Goal: Use online tool/utility: Use online tool/utility

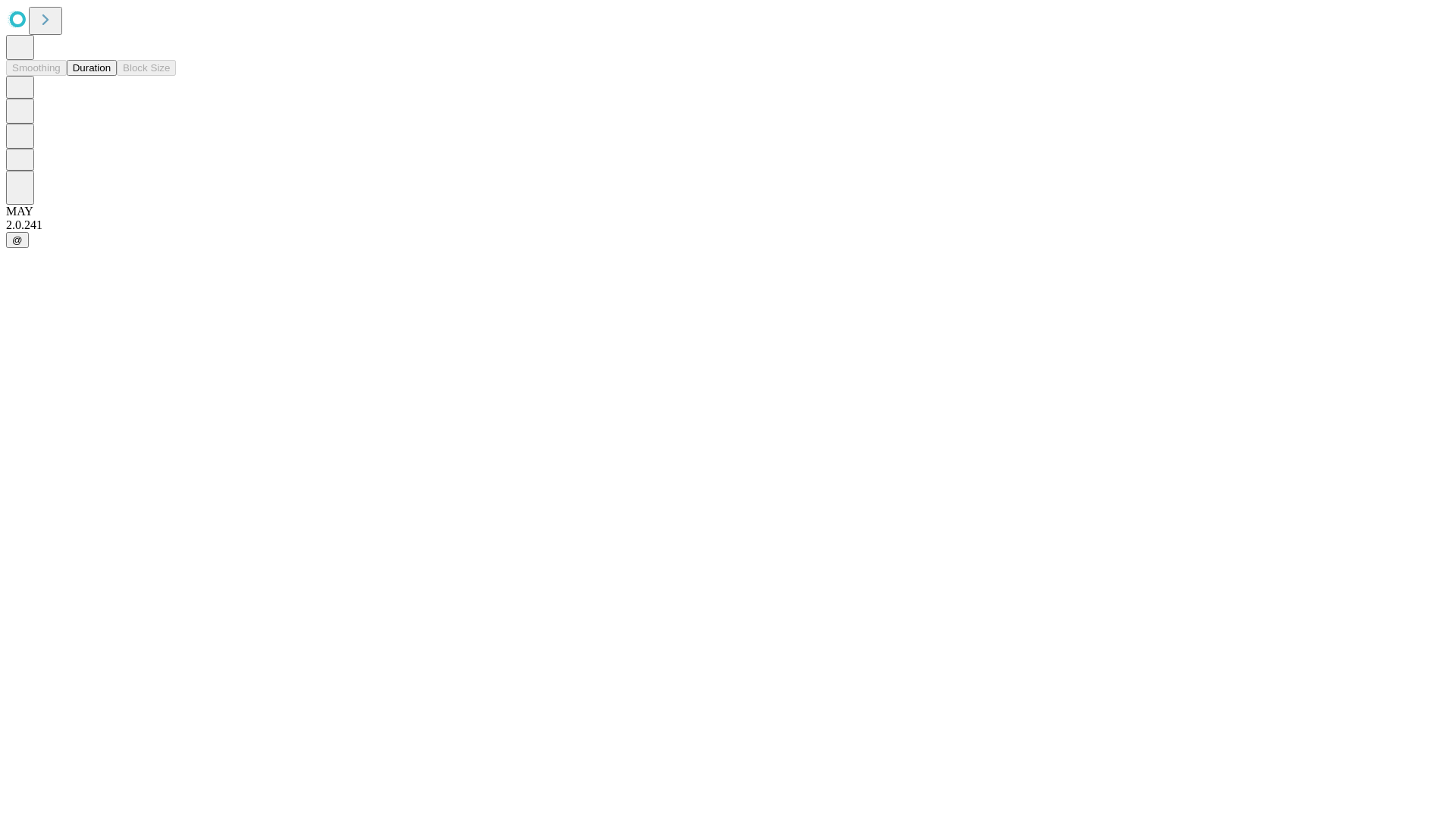
click at [110, 76] on button "Duration" at bounding box center [92, 68] width 50 height 16
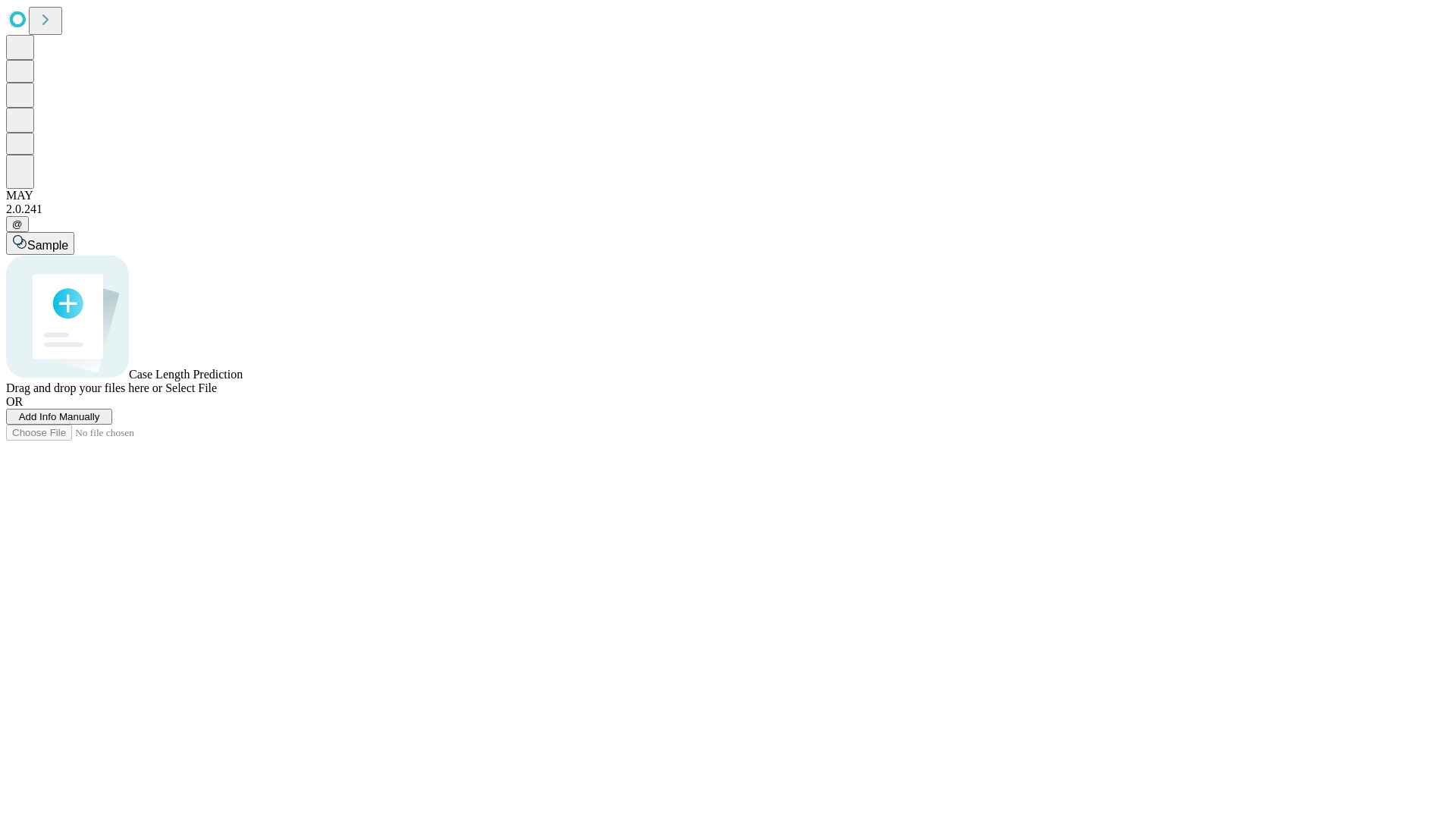
click at [217, 395] on span "Select File" at bounding box center [190, 388] width 51 height 13
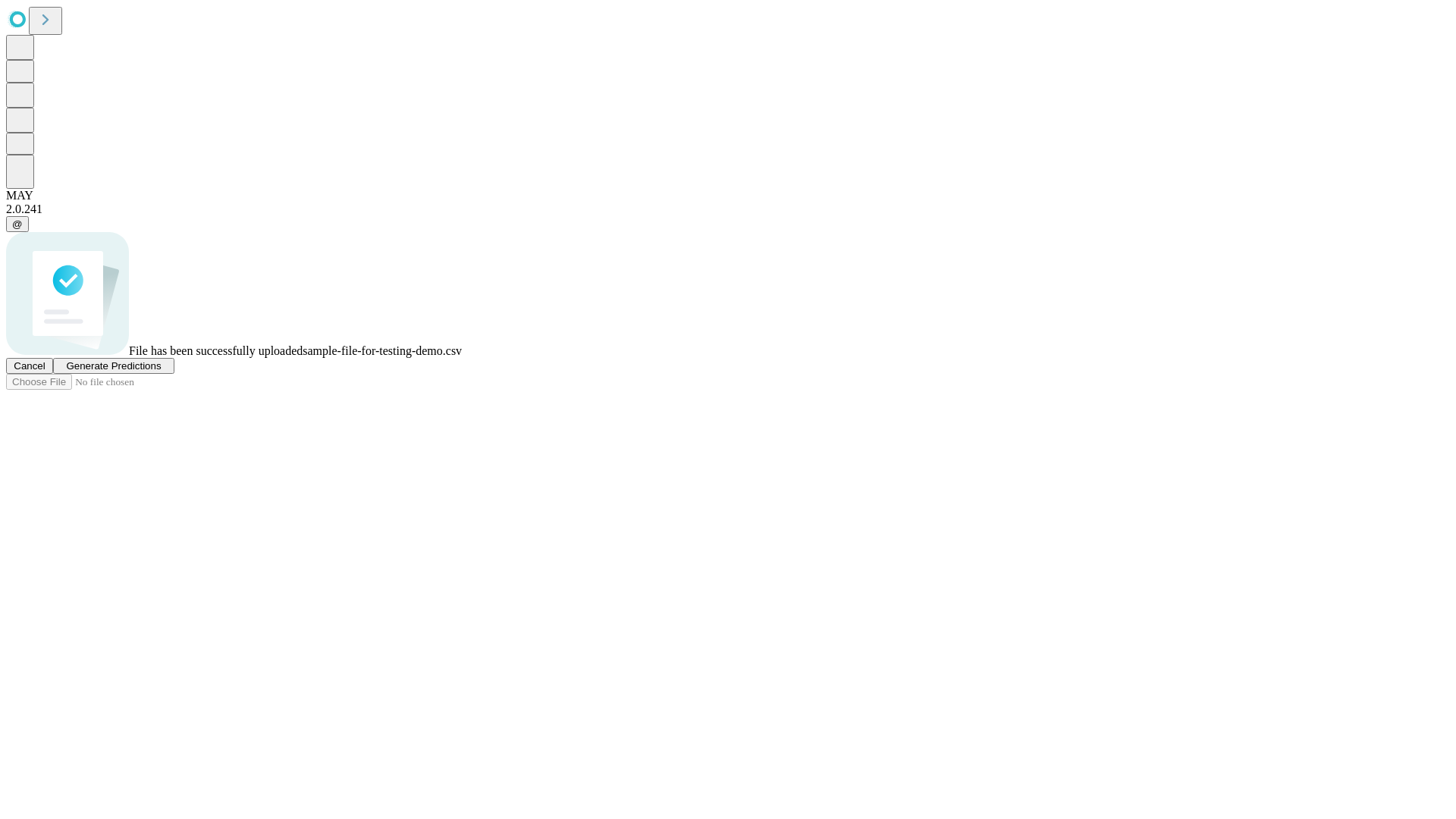
click at [161, 371] on span "Generate Predictions" at bounding box center [113, 365] width 95 height 11
